Goal: Task Accomplishment & Management: Use online tool/utility

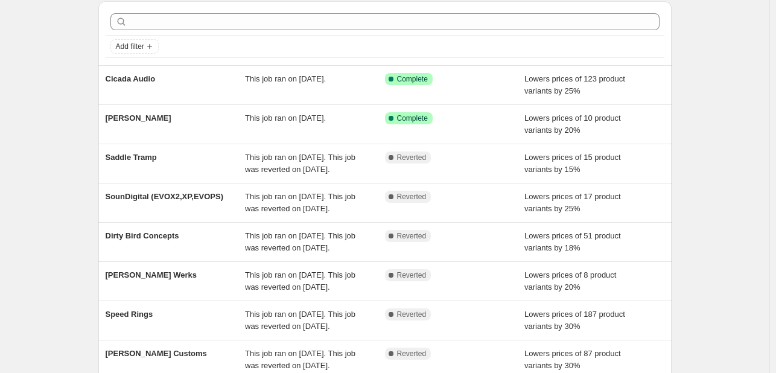
scroll to position [60, 0]
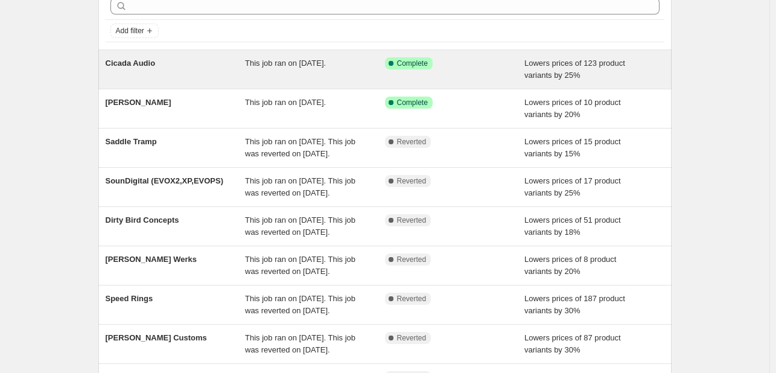
click at [485, 83] on div "Cicada Audio This job ran on September 12, 2025. Success Complete Complete Lowe…" at bounding box center [384, 69] width 573 height 39
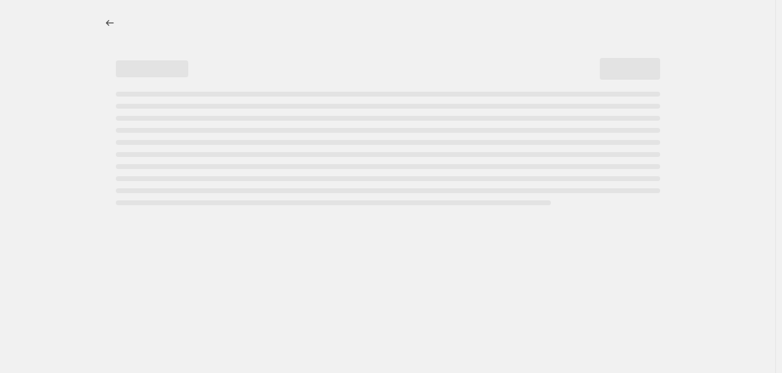
select select "percentage"
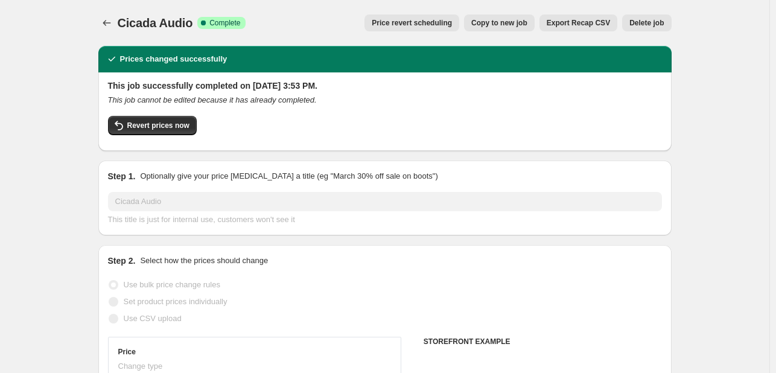
select select "vendor"
